Goal: Task Accomplishment & Management: Use online tool/utility

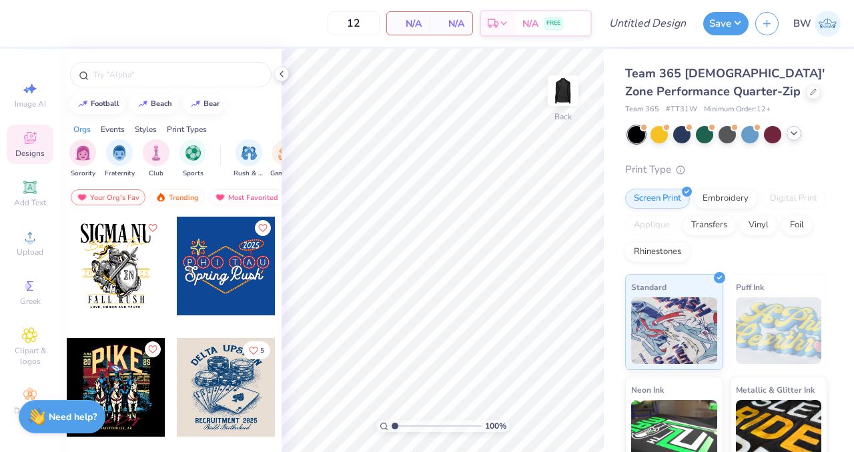
click at [790, 132] on icon at bounding box center [793, 133] width 11 height 11
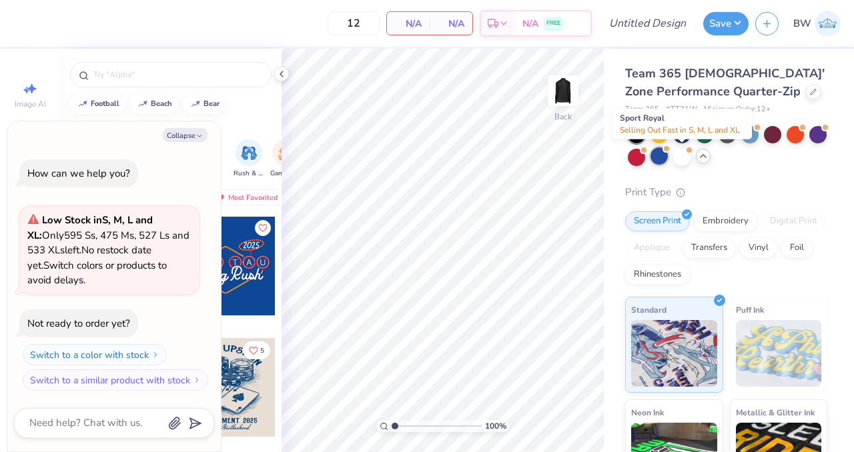
click at [668, 163] on div at bounding box center [658, 155] width 17 height 17
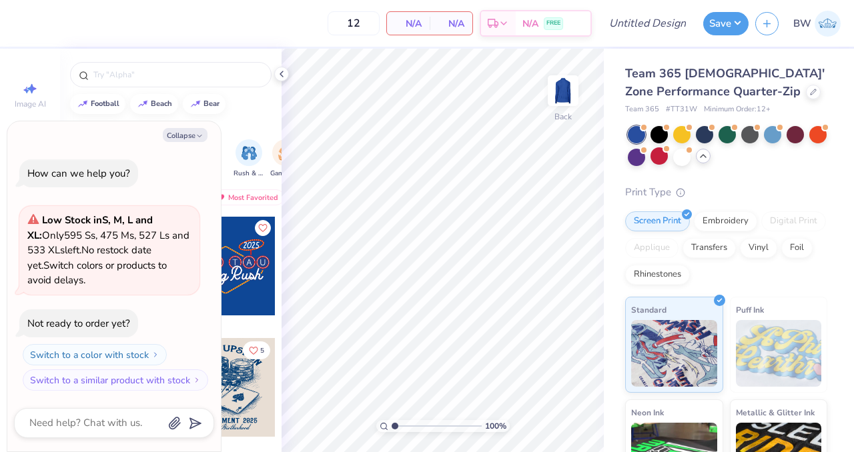
scroll to position [133, 0]
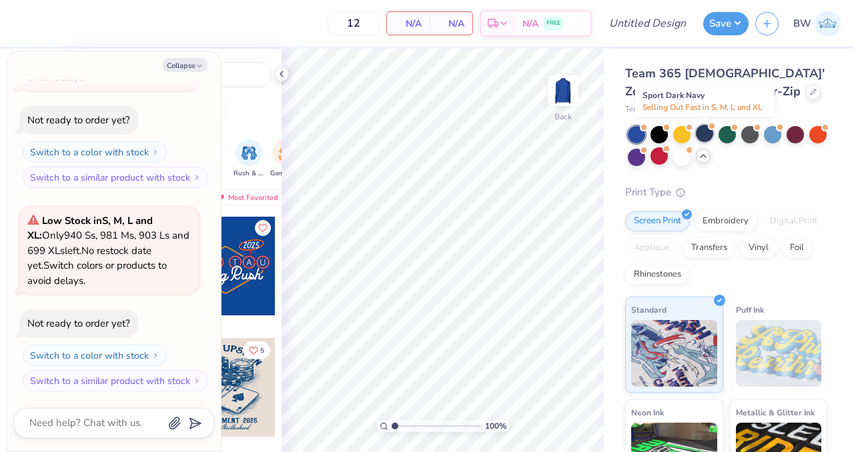
click at [707, 138] on div at bounding box center [704, 133] width 17 height 17
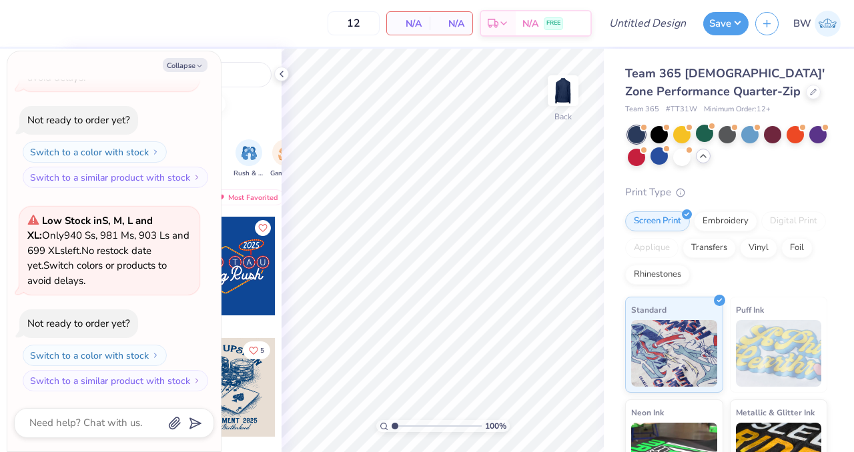
scroll to position [336, 0]
click at [180, 66] on button "Collapse" at bounding box center [185, 65] width 45 height 14
type textarea "x"
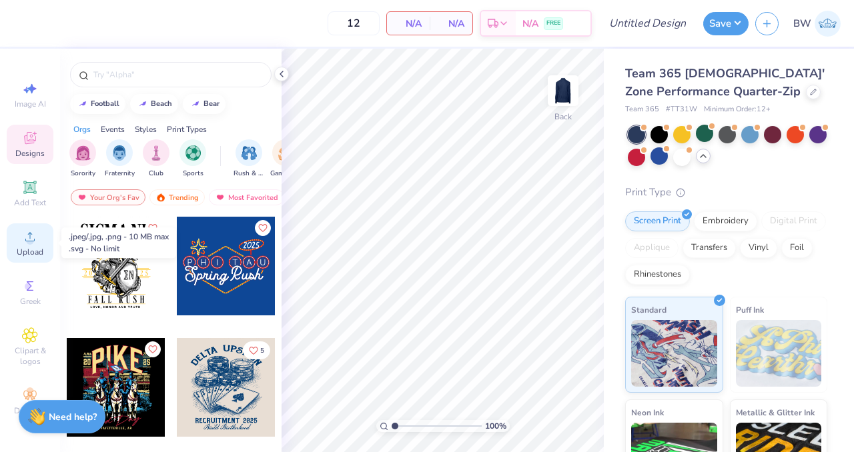
click at [23, 252] on span "Upload" at bounding box center [30, 252] width 27 height 11
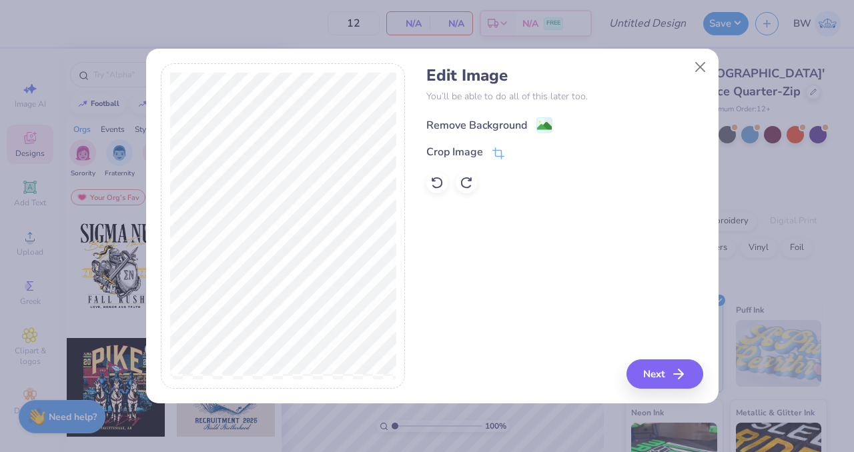
click at [532, 127] on div "Remove Background" at bounding box center [489, 125] width 126 height 17
click at [683, 366] on icon "button" at bounding box center [682, 374] width 16 height 16
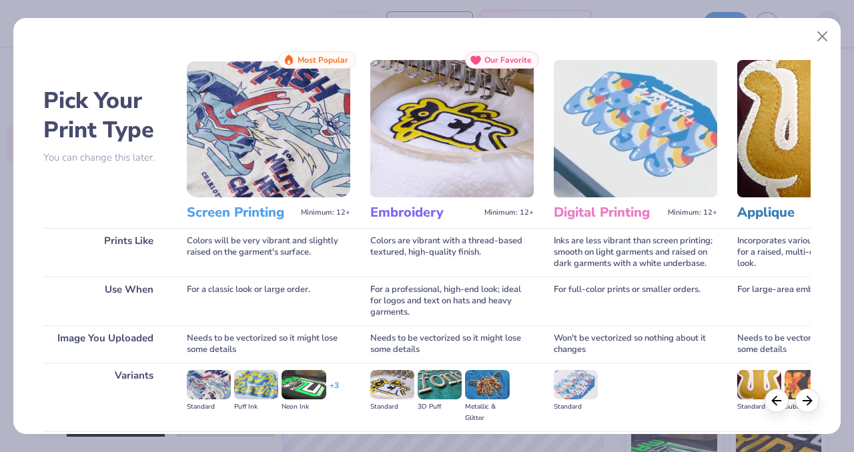
scroll to position [145, 0]
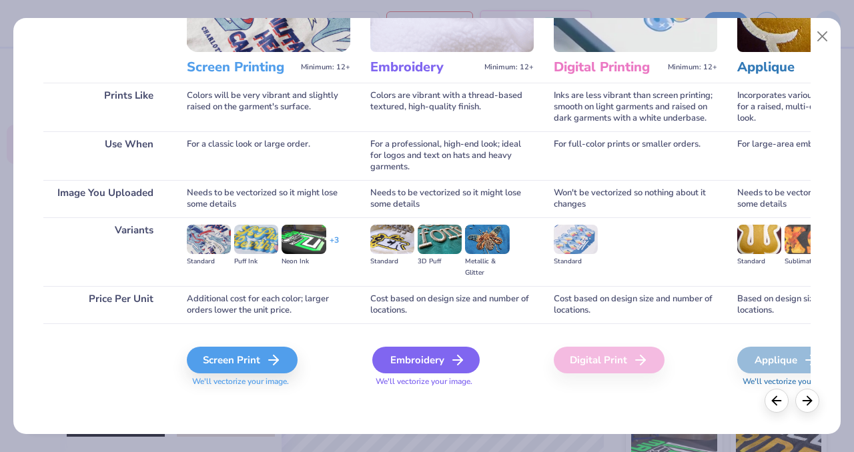
click at [416, 361] on div "Embroidery" at bounding box center [425, 360] width 107 height 27
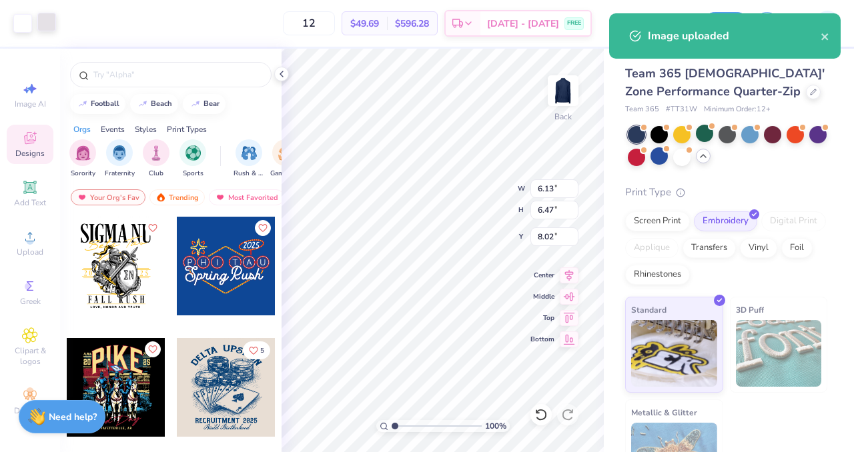
click at [37, 22] on div at bounding box center [46, 22] width 19 height 19
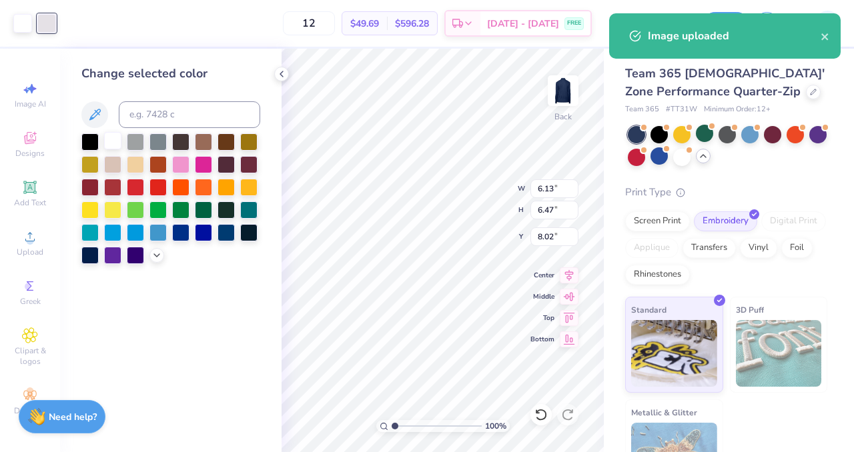
click at [113, 141] on div at bounding box center [112, 140] width 17 height 17
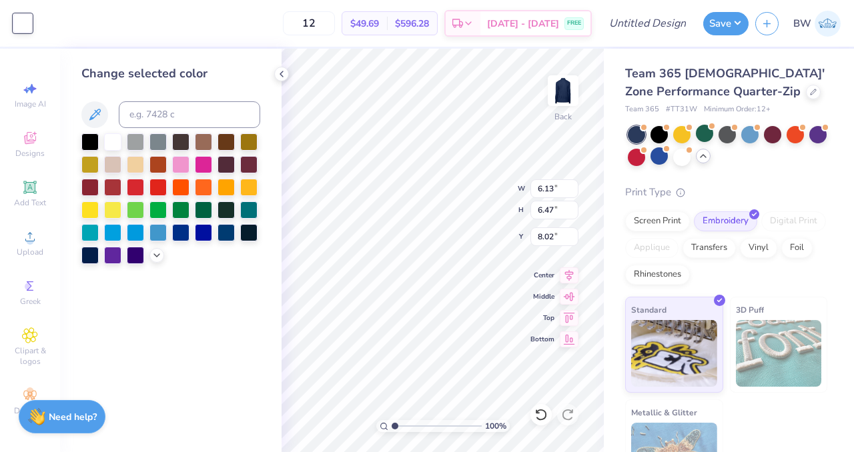
click at [628, 78] on span "Team 365 Ladies' Zone Performance Quarter-Zip" at bounding box center [724, 82] width 199 height 34
drag, startPoint x: 670, startPoint y: 106, endPoint x: 700, endPoint y: 112, distance: 31.3
click at [700, 112] on div "Team 365 # TT31W Minimum Order: 12 +" at bounding box center [726, 109] width 202 height 11
copy span "TT31W"
click at [544, 185] on input "6.13" at bounding box center [554, 188] width 48 height 19
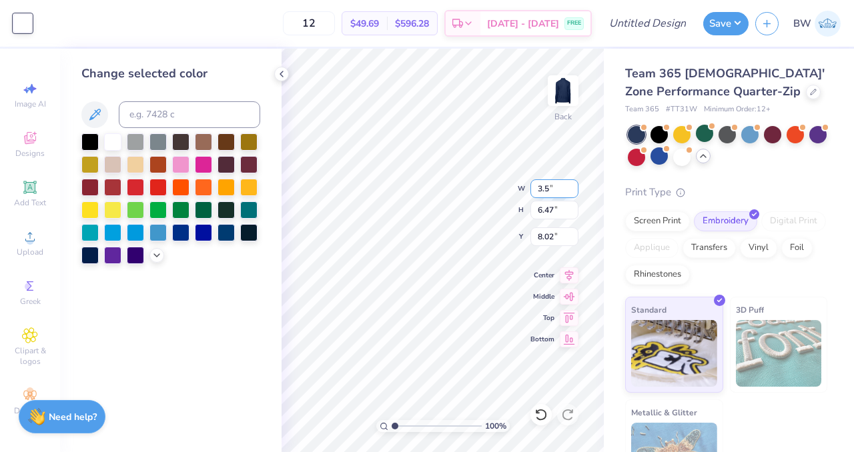
type input "3.50"
type input "3.69"
type input "3.00"
type input "2.83"
type input "2.99"
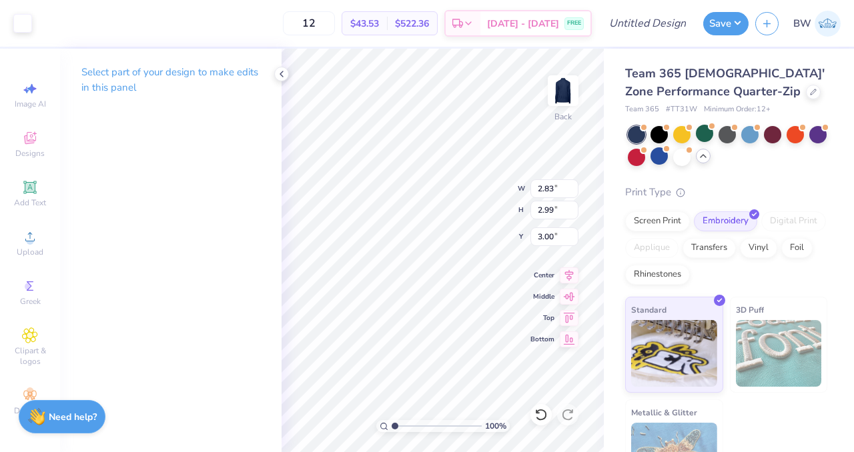
click at [746, 177] on div "Team 365 Ladies' Zone Performance Quarter-Zip Team 365 # TT31W Minimum Order: 1…" at bounding box center [726, 280] width 202 height 431
click at [662, 217] on div "Screen Print" at bounding box center [657, 219] width 65 height 20
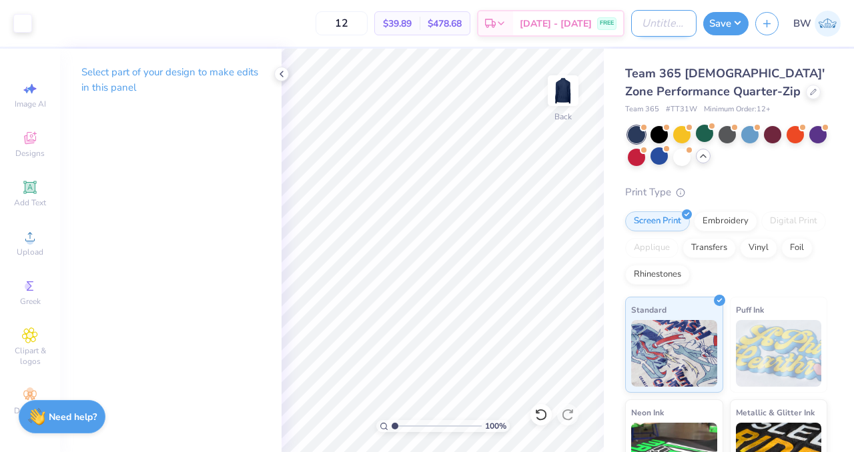
click at [654, 23] on input "Design Title" at bounding box center [663, 23] width 65 height 27
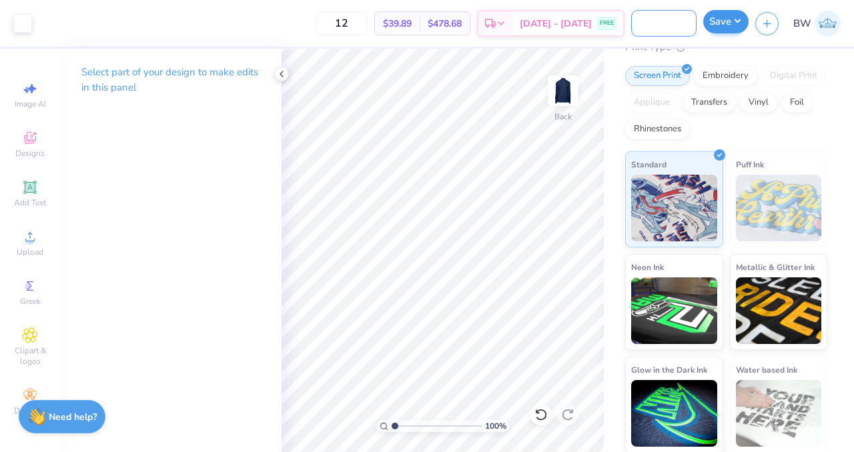
type input "St. Mary's Women's Light Quarter Zip"
click at [718, 25] on button "Save" at bounding box center [725, 21] width 45 height 23
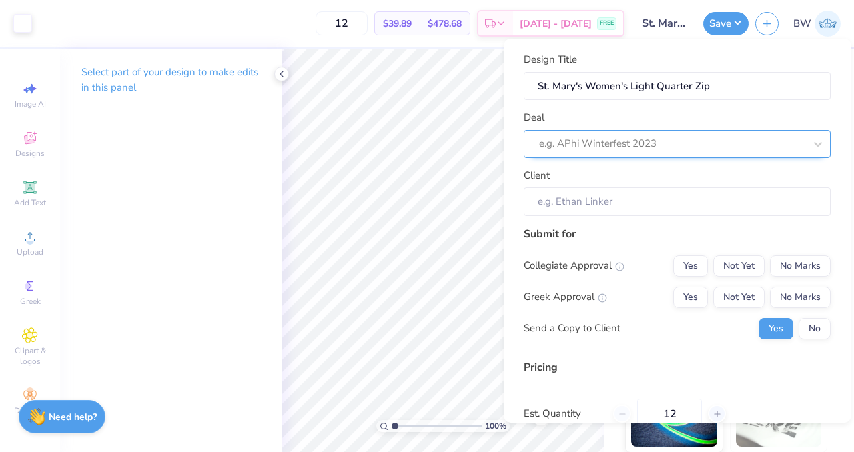
click at [620, 130] on div "e.g. APhi Winterfest 2023" at bounding box center [677, 144] width 307 height 28
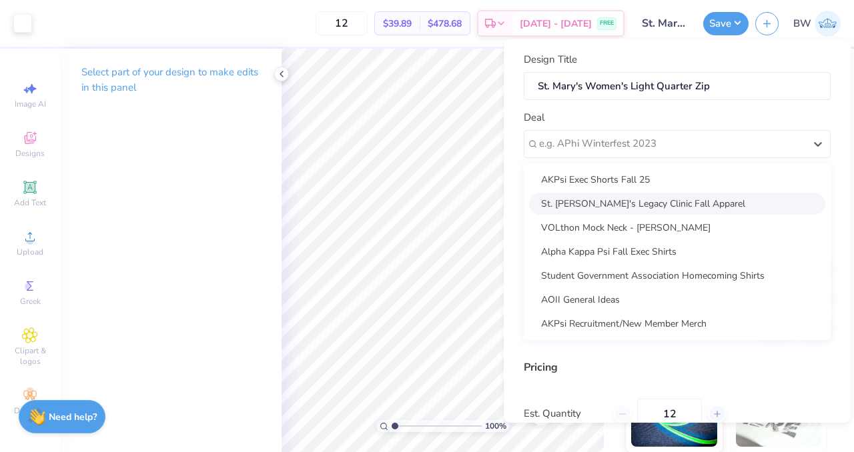
click at [607, 202] on div "St. Mary's Legacy Clinic Fall Apparel" at bounding box center [677, 204] width 296 height 22
type input "Maria Richardson"
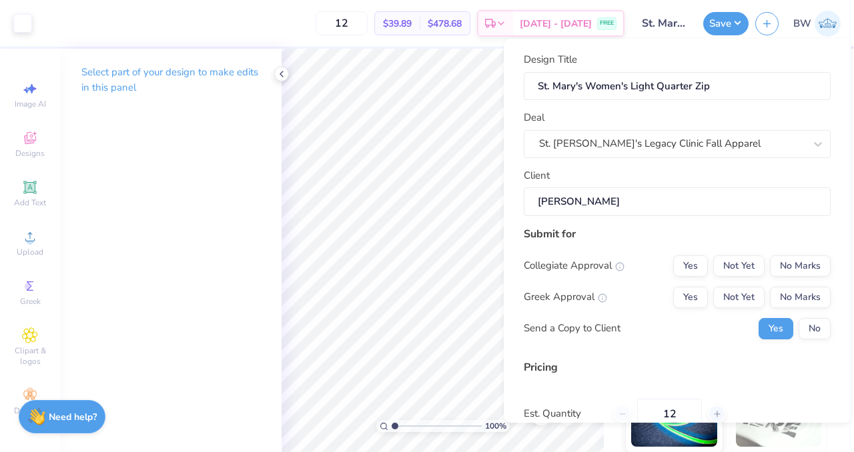
click at [598, 201] on input "Maria Richardson" at bounding box center [677, 201] width 307 height 29
click at [776, 269] on button "No Marks" at bounding box center [800, 265] width 61 height 21
click at [786, 300] on button "No Marks" at bounding box center [800, 297] width 61 height 21
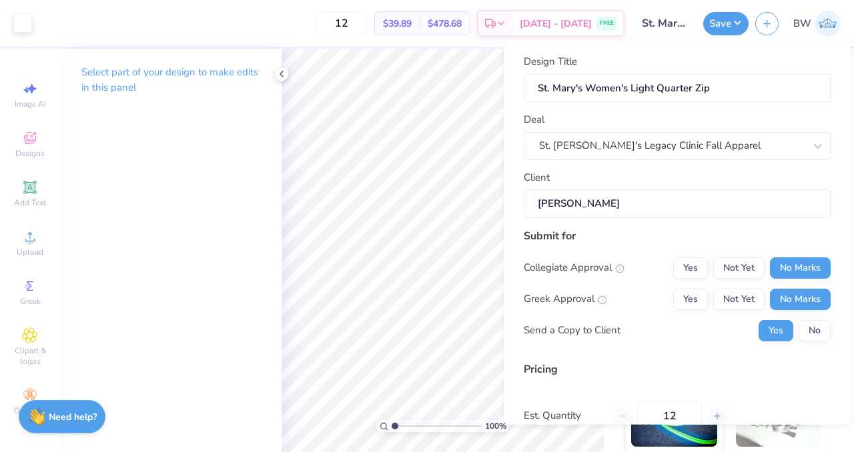
scroll to position [123, 0]
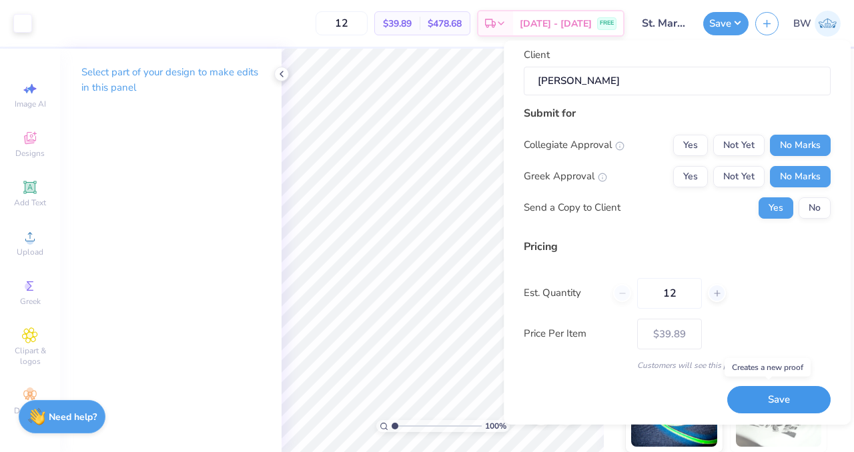
click at [760, 398] on button "Save" at bounding box center [778, 399] width 103 height 27
type input "– –"
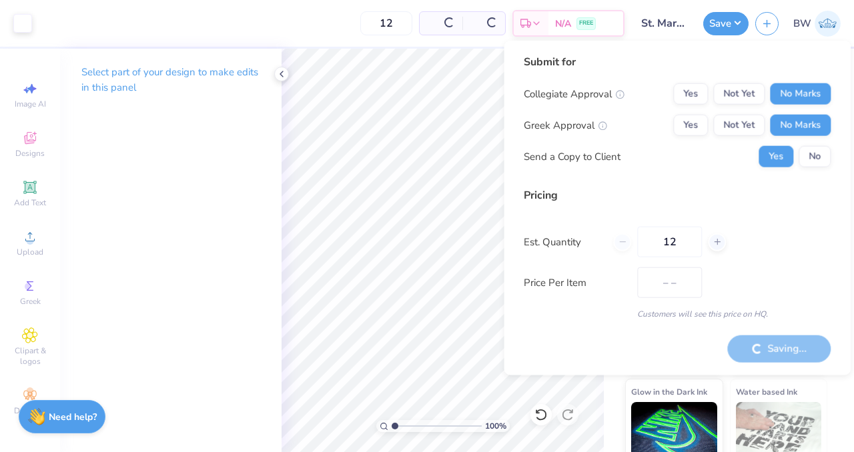
scroll to position [168, 0]
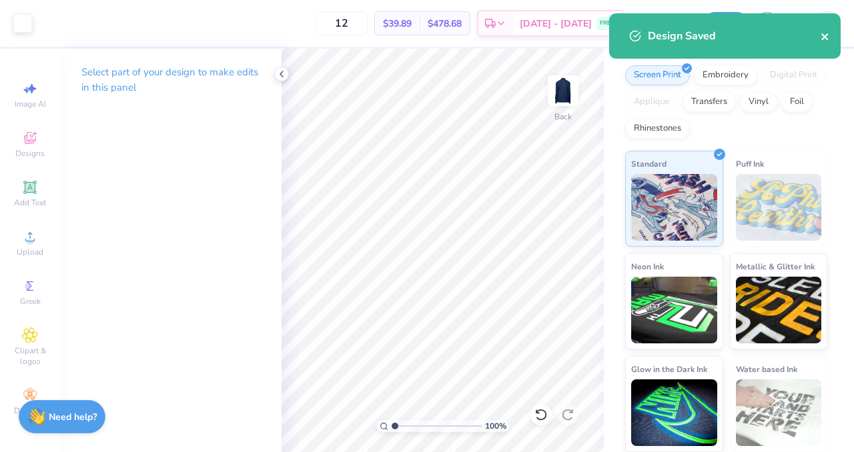
click at [829, 37] on icon "close" at bounding box center [824, 36] width 9 height 11
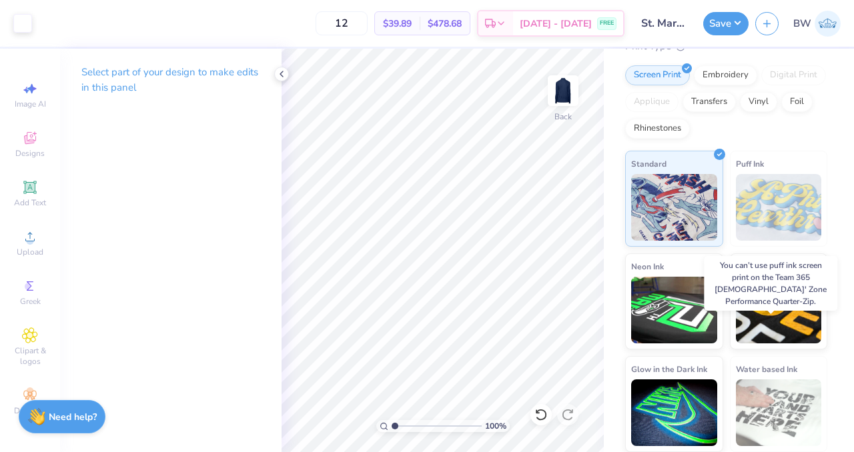
scroll to position [0, 0]
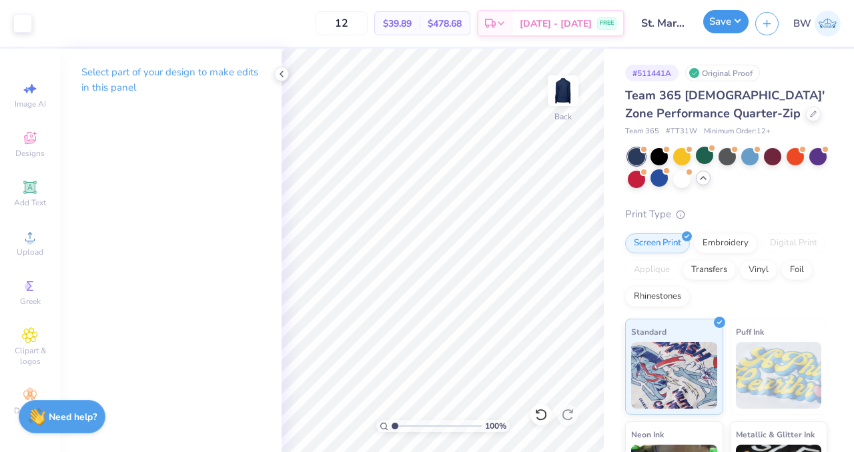
click at [716, 14] on button "Save" at bounding box center [725, 21] width 45 height 23
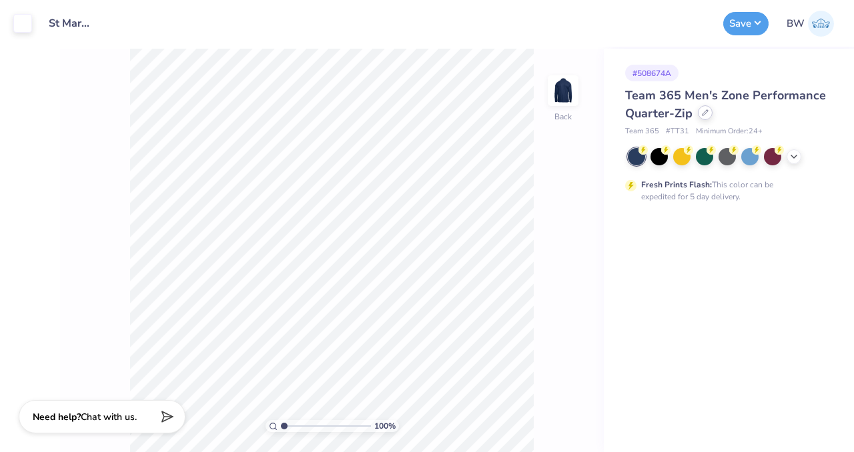
click at [702, 115] on icon at bounding box center [705, 112] width 7 height 7
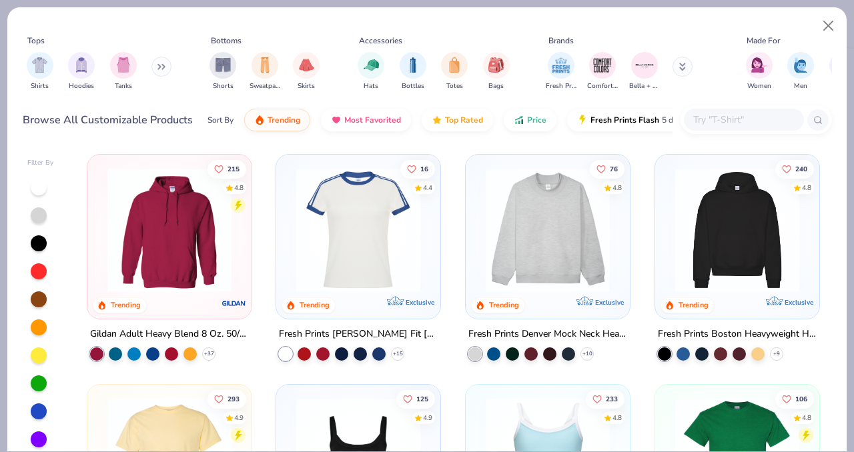
click at [727, 117] on input "text" at bounding box center [743, 119] width 103 height 15
paste input "https://www.freshprints.com/products/team-365-tt31w-ladies-zone-performance-qua…"
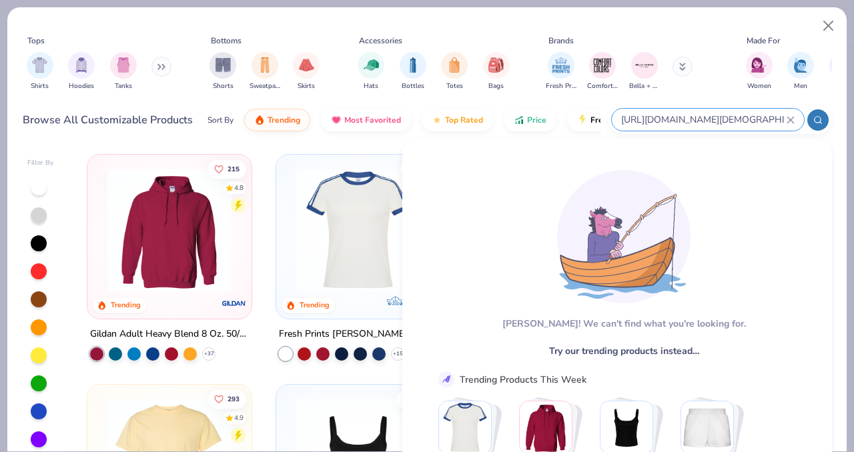
paste input "TT31W"
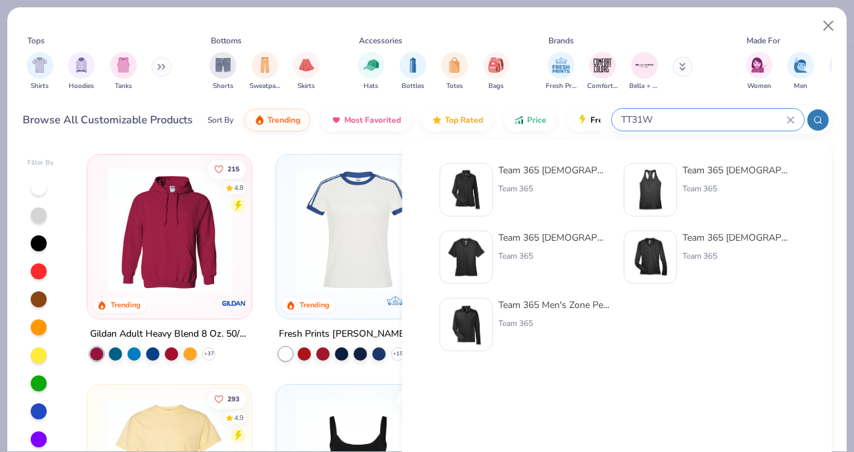
type input "TT31W"
click at [551, 169] on div "Team 365 Ladies' Zone Performance Quarter-Zip" at bounding box center [554, 170] width 112 height 14
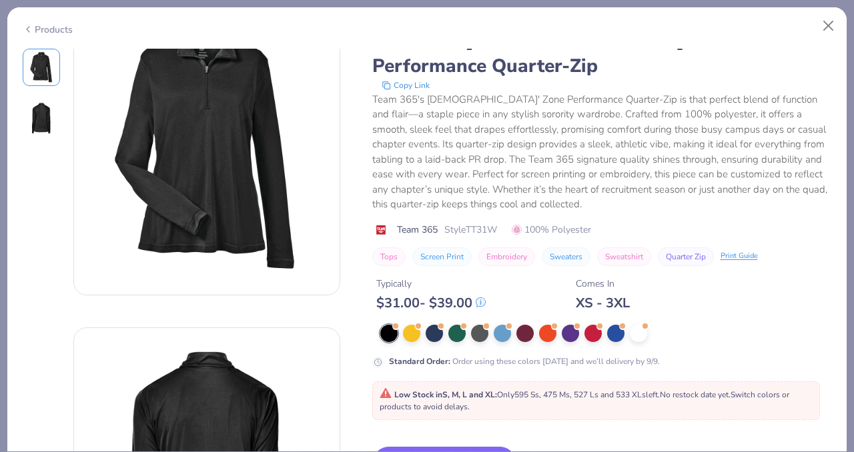
scroll to position [53, 0]
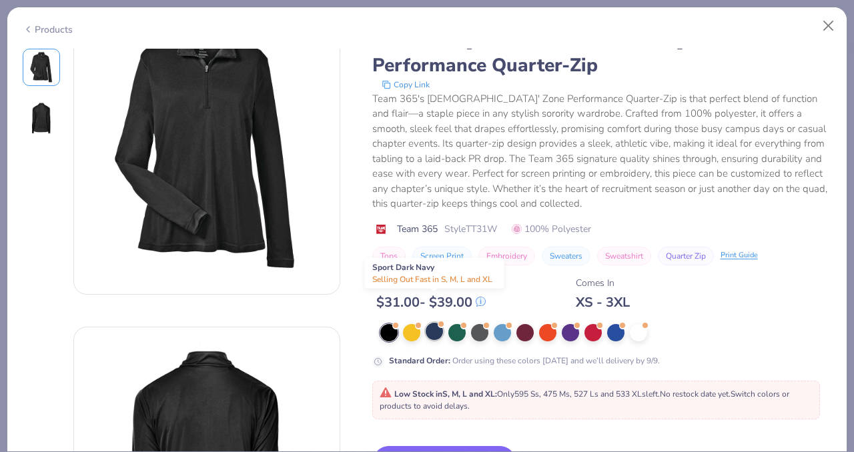
click at [435, 323] on div at bounding box center [434, 331] width 17 height 17
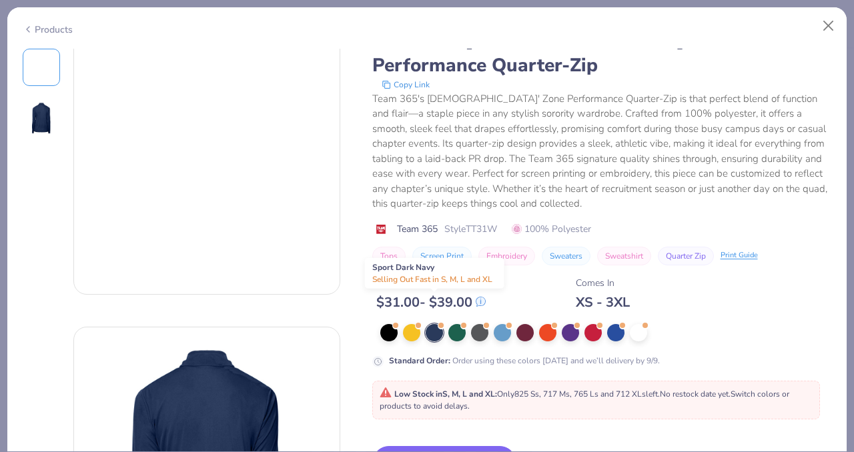
scroll to position [124, 0]
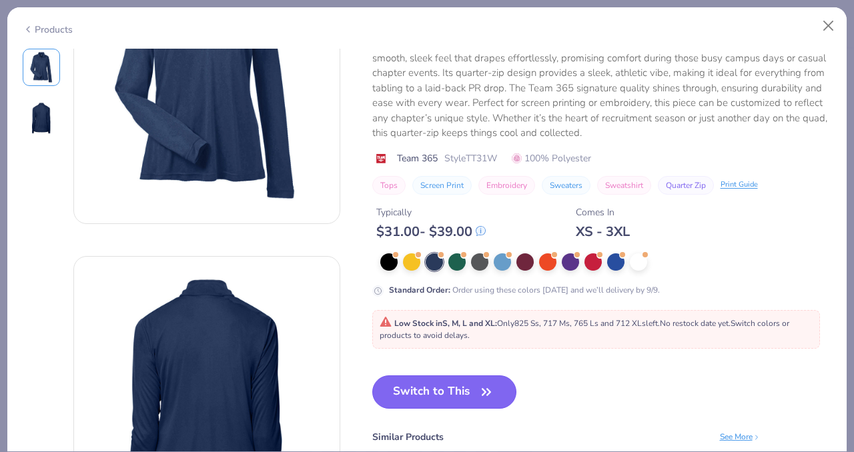
click at [432, 376] on button "Switch to This" at bounding box center [444, 392] width 145 height 33
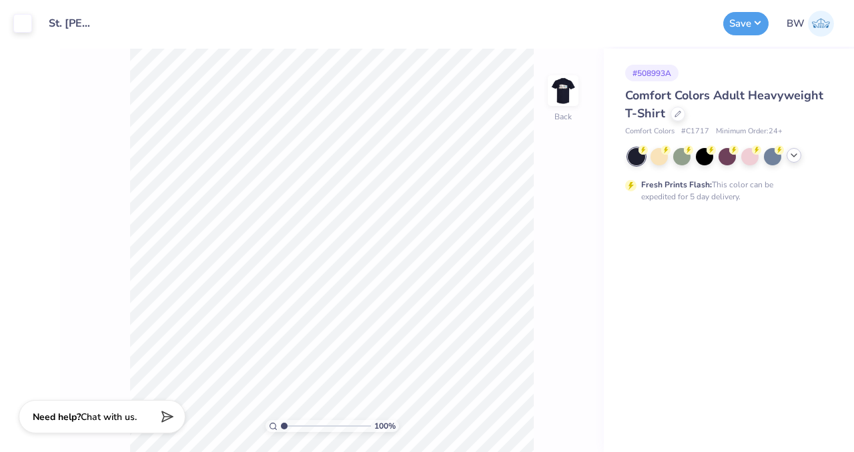
click at [792, 159] on icon at bounding box center [793, 155] width 11 height 11
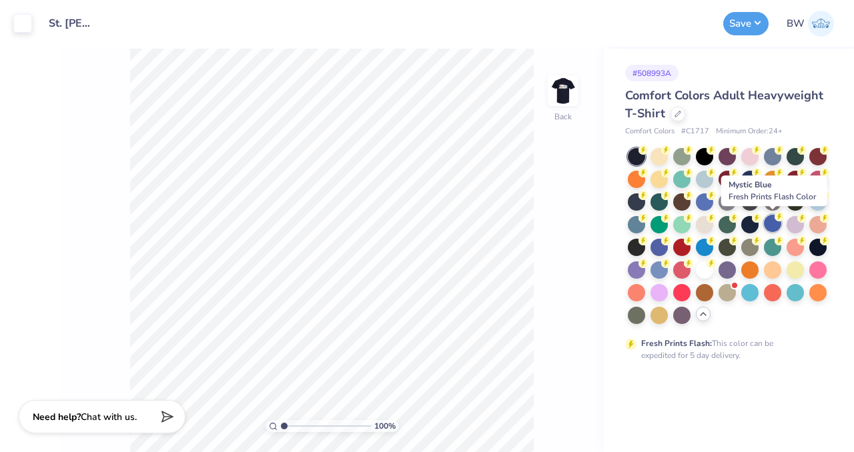
click at [771, 221] on div at bounding box center [772, 223] width 17 height 17
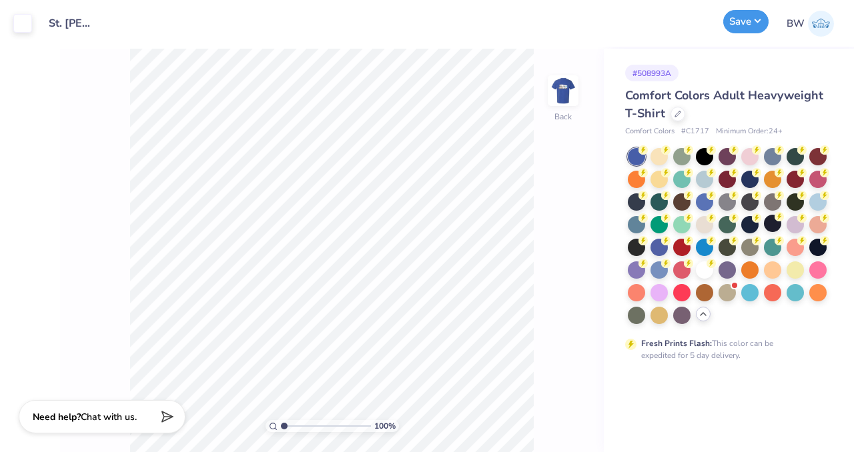
click at [741, 21] on button "Save" at bounding box center [745, 21] width 45 height 23
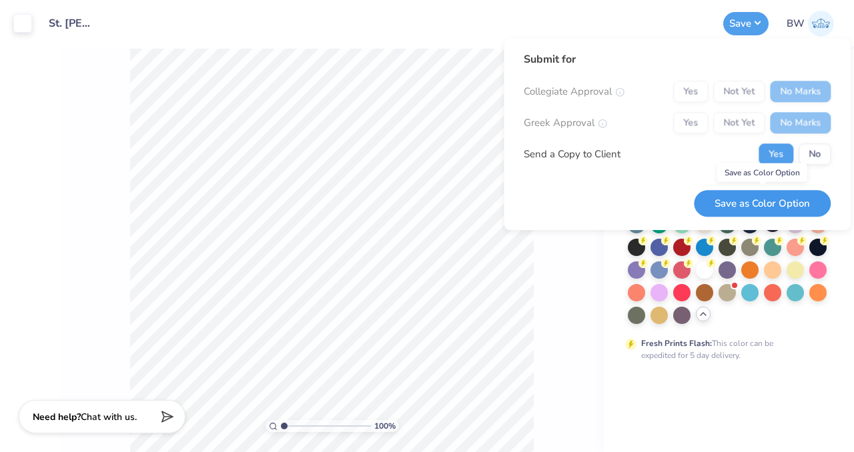
click at [772, 197] on button "Save as Color Option" at bounding box center [762, 203] width 137 height 27
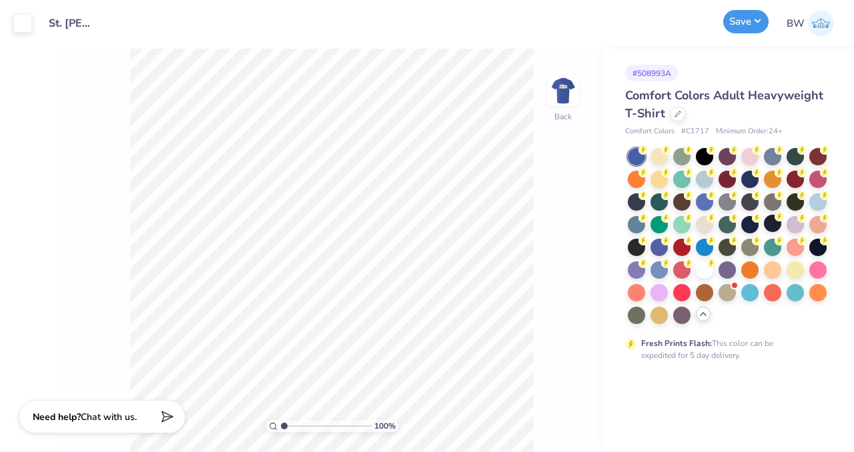
click at [738, 18] on button "Save" at bounding box center [745, 21] width 45 height 23
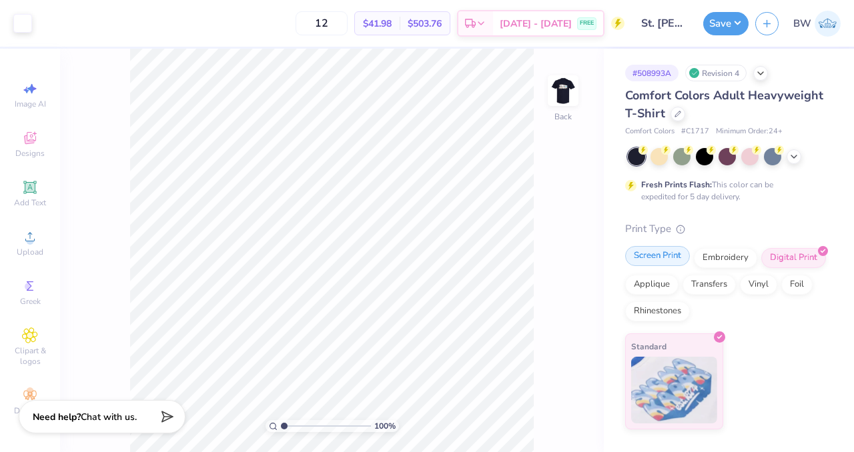
click at [674, 261] on div "Screen Print" at bounding box center [657, 256] width 65 height 20
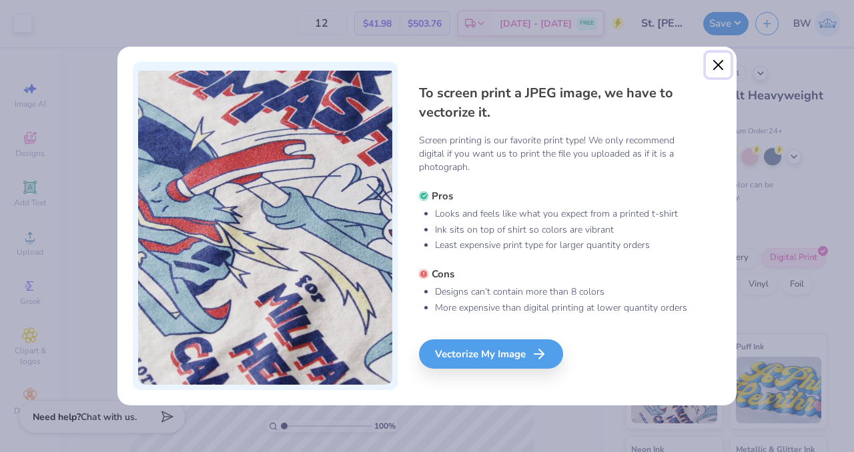
click at [719, 61] on button "Close" at bounding box center [718, 65] width 25 height 25
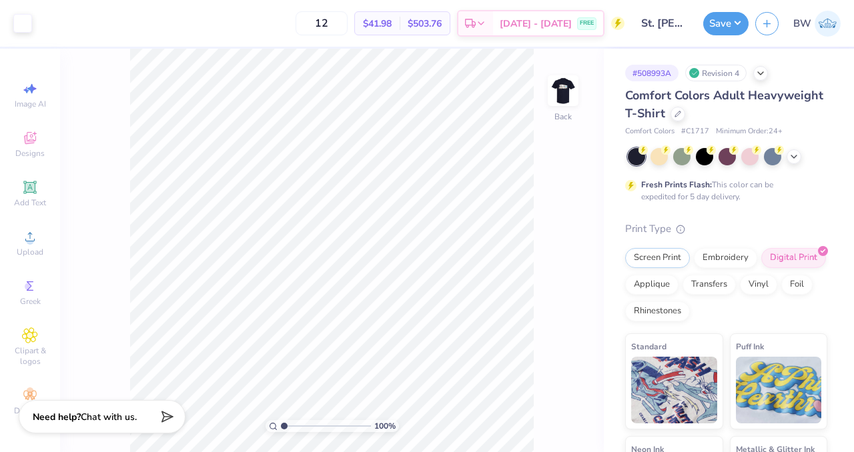
scroll to position [33, 0]
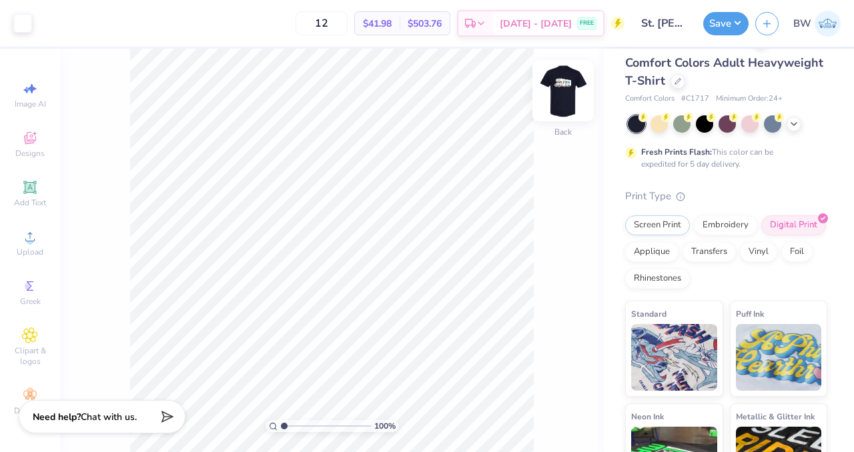
click at [569, 107] on img at bounding box center [562, 90] width 53 height 53
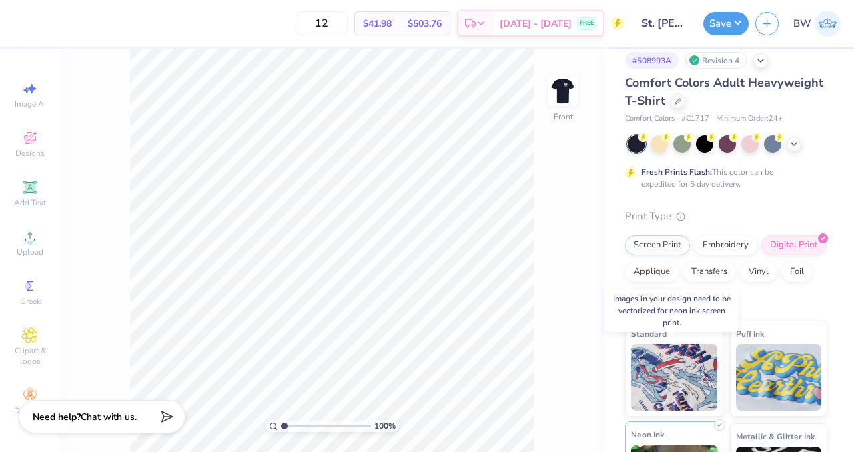
scroll to position [0, 0]
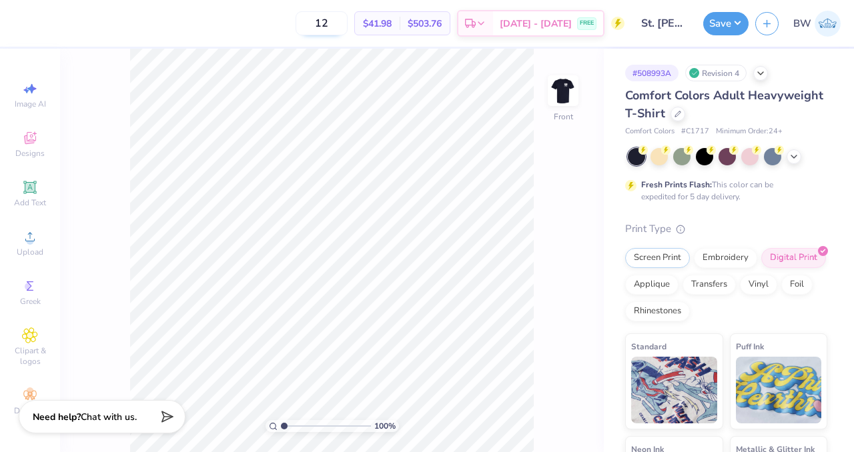
click at [348, 25] on input "12" at bounding box center [322, 23] width 52 height 24
type input "1"
type input "25"
click at [767, 237] on div "Print Type Screen Print Embroidery Digital Print Applique Transfers Vinyl Foil …" at bounding box center [726, 428] width 202 height 414
click at [711, 33] on div "Save" at bounding box center [725, 23] width 45 height 23
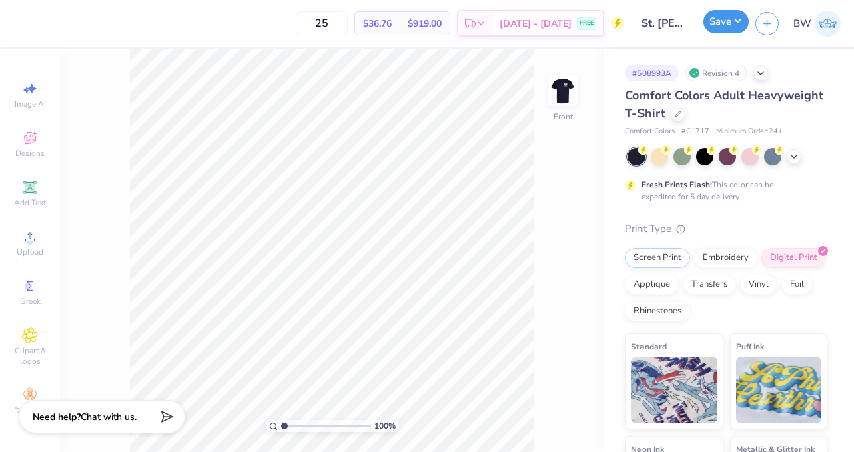
click at [710, 26] on button "Save" at bounding box center [725, 21] width 45 height 23
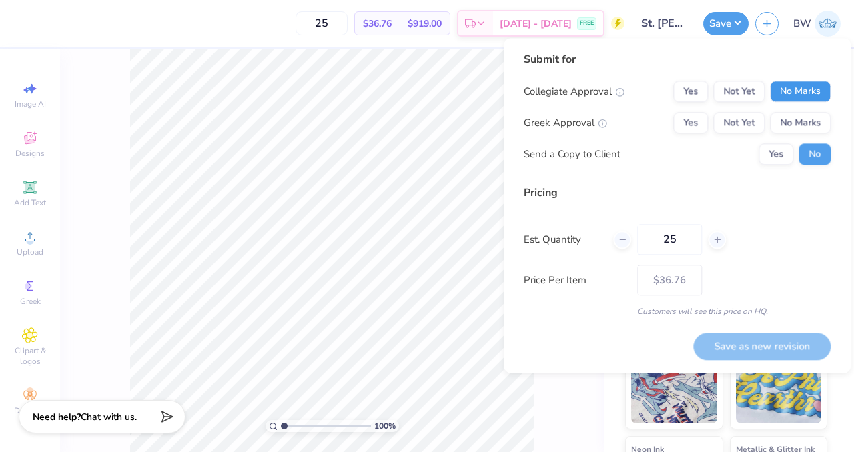
click at [801, 95] on button "No Marks" at bounding box center [800, 91] width 61 height 21
click at [808, 115] on button "No Marks" at bounding box center [800, 122] width 61 height 21
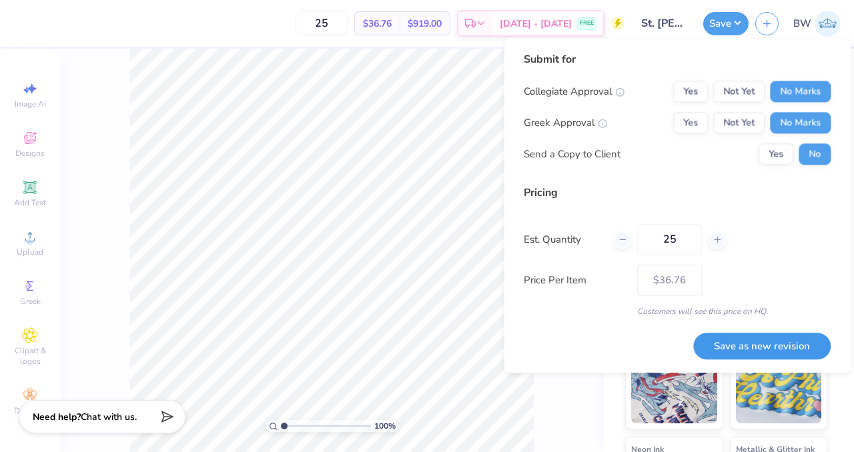
click at [784, 346] on button "Save as new revision" at bounding box center [761, 346] width 137 height 27
type input "$36.76"
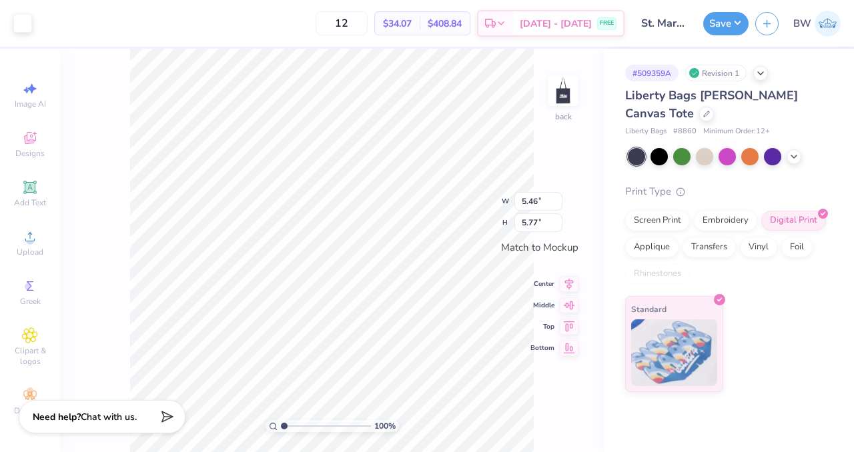
type input "4.75"
type input "5.01"
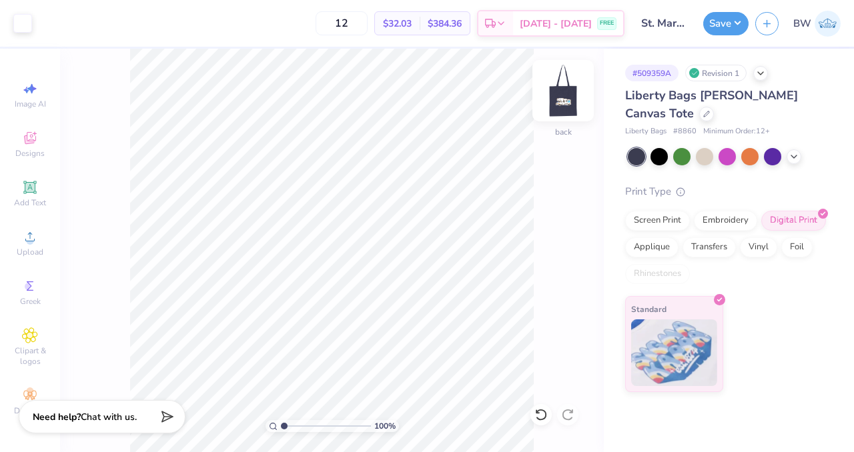
click at [556, 95] on img at bounding box center [562, 90] width 53 height 53
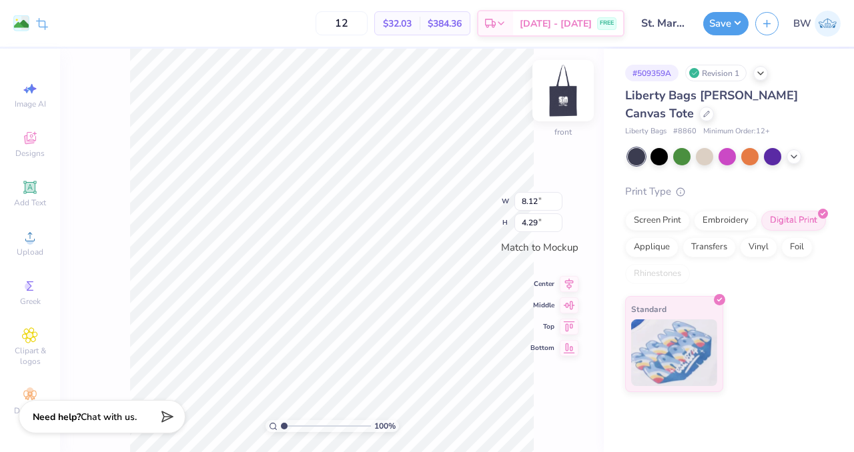
type input "7.44"
type input "3.93"
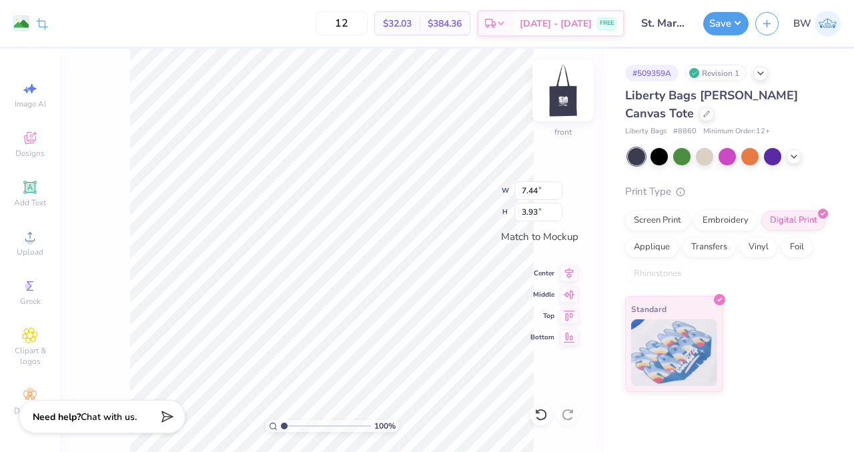
type input "7.93"
type input "4.19"
type input "8.47"
type input "4.48"
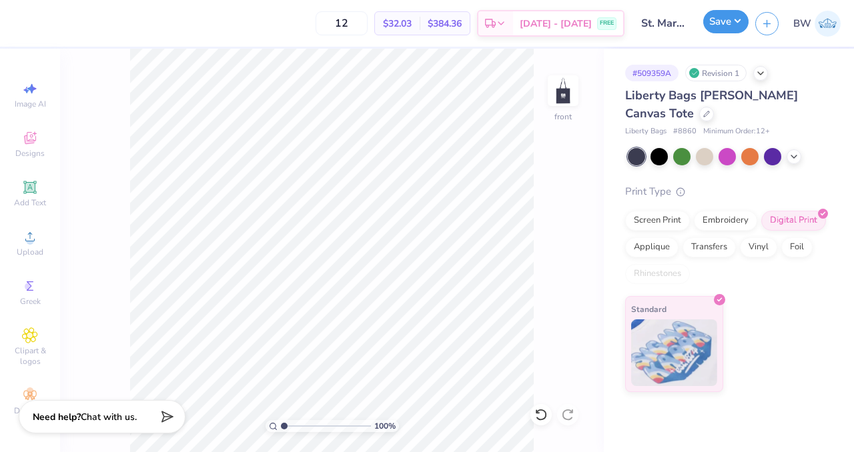
click at [712, 29] on button "Save" at bounding box center [725, 21] width 45 height 23
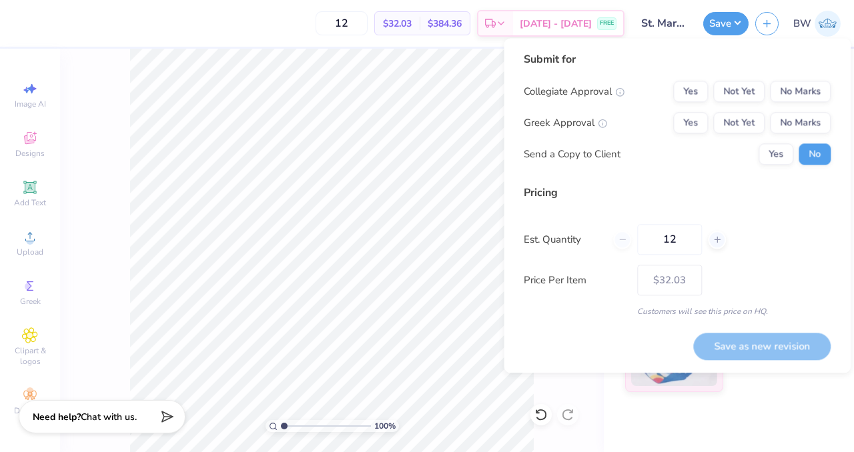
click at [788, 110] on div "Collegiate Approval Yes Not Yet No Marks Greek Approval Yes Not Yet No Marks Se…" at bounding box center [677, 123] width 307 height 84
click at [792, 125] on button "No Marks" at bounding box center [800, 122] width 61 height 21
click at [796, 93] on button "No Marks" at bounding box center [800, 91] width 61 height 21
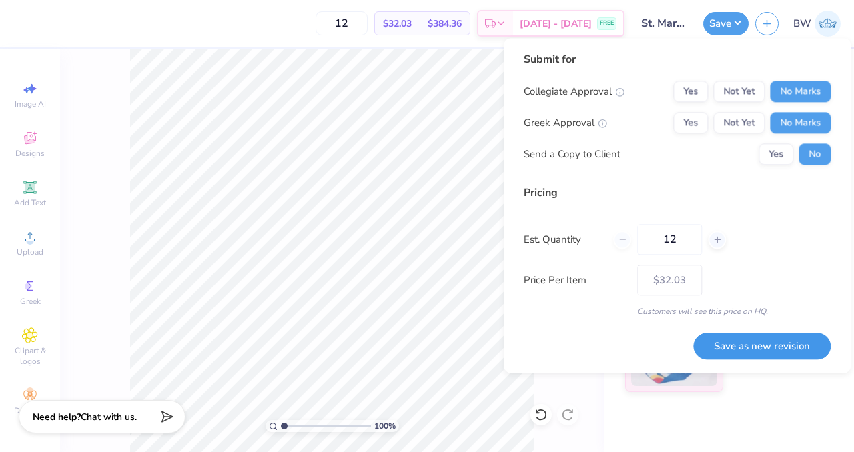
click at [764, 344] on button "Save as new revision" at bounding box center [761, 346] width 137 height 27
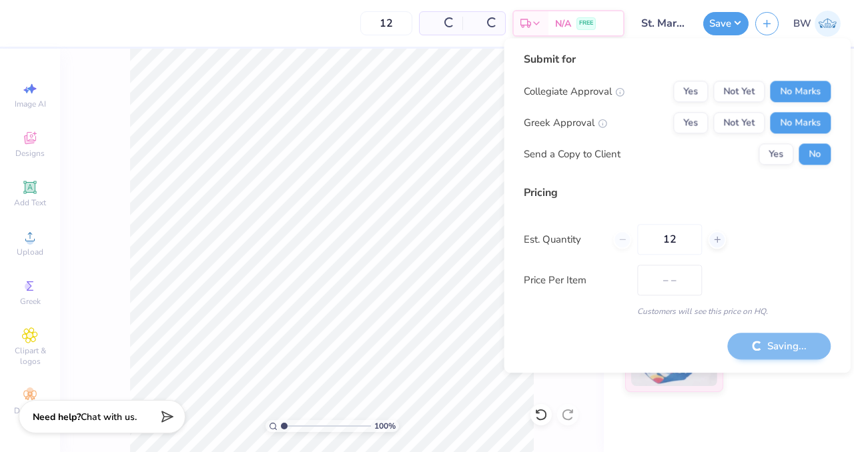
type input "$32.03"
